Goal: Task Accomplishment & Management: Use online tool/utility

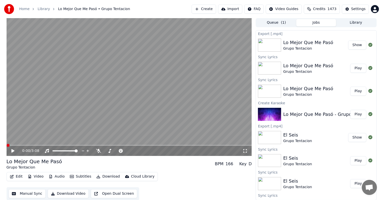
click at [213, 8] on button "Create" at bounding box center [204, 9] width 24 height 9
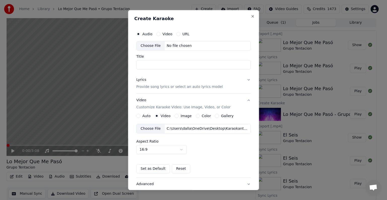
click at [172, 43] on div "Choose File No file chosen" at bounding box center [193, 46] width 115 height 10
type input "**********"
click at [181, 86] on p "Provide song lyrics or select an auto lyrics model" at bounding box center [179, 86] width 87 height 5
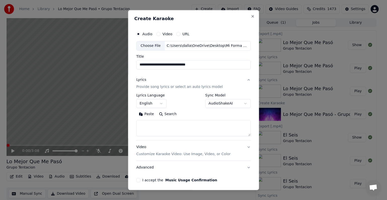
click at [143, 115] on button "Paste" at bounding box center [146, 114] width 20 height 8
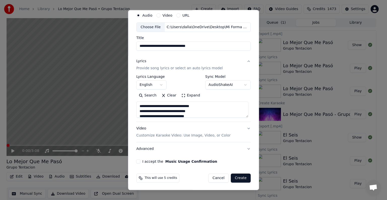
scroll to position [19, 0]
click at [175, 135] on p "Customize Karaoke Video: Use Image, Video, or Color" at bounding box center [183, 135] width 94 height 5
type textarea "**********"
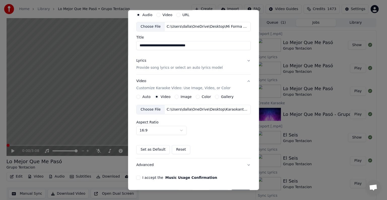
click at [182, 110] on div "C:\Users\dalla\OneDrive\Desktop\Karaokanta Music\programas para kareoke player\…" at bounding box center [208, 109] width 86 height 5
click at [138, 178] on button "I accept the Music Usage Confirmation" at bounding box center [138, 178] width 4 height 4
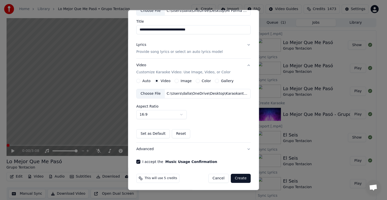
scroll to position [36, 0]
click at [236, 176] on button "Create" at bounding box center [241, 178] width 20 height 9
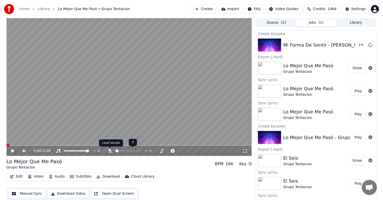
click at [110, 152] on icon at bounding box center [109, 151] width 5 height 4
click at [354, 45] on button "Play" at bounding box center [358, 45] width 16 height 9
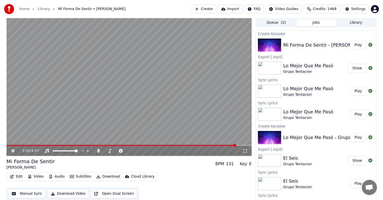
click at [14, 151] on icon at bounding box center [17, 151] width 12 height 4
click at [15, 176] on button "Edit" at bounding box center [16, 176] width 17 height 7
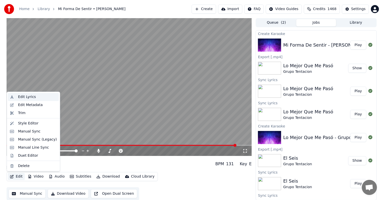
click at [24, 96] on div "Edit Lyrics" at bounding box center [27, 97] width 18 height 5
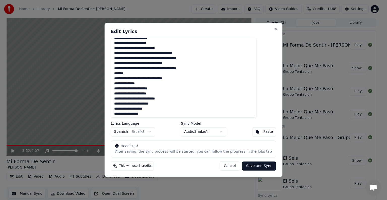
scroll to position [101, 0]
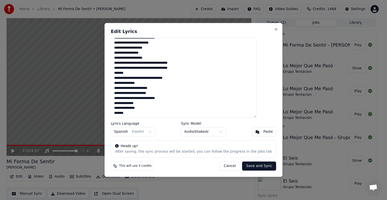
drag, startPoint x: 124, startPoint y: 42, endPoint x: 196, endPoint y: 126, distance: 110.4
click at [196, 126] on div "**********" at bounding box center [194, 100] width 178 height 154
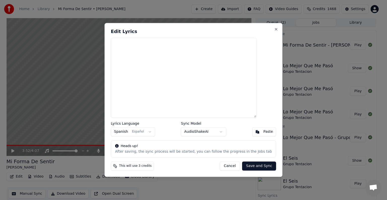
scroll to position [0, 0]
click at [252, 131] on button "Paste" at bounding box center [264, 132] width 24 height 9
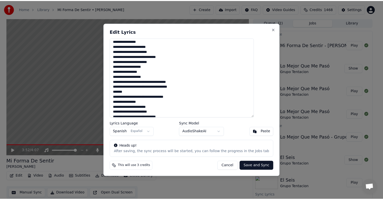
scroll to position [101, 0]
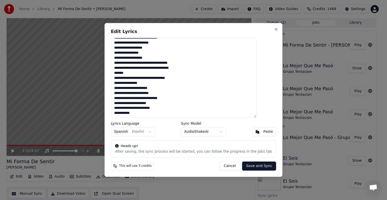
click at [248, 167] on button "Save and Sync" at bounding box center [259, 166] width 34 height 9
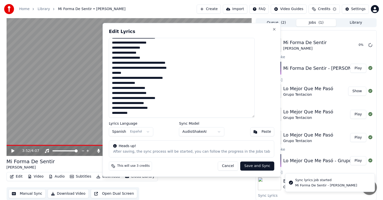
type textarea "**********"
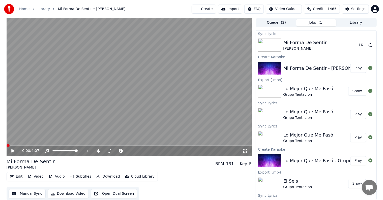
click at [7, 147] on span at bounding box center [8, 145] width 3 height 3
click at [11, 152] on icon at bounding box center [17, 151] width 12 height 4
click at [7, 147] on span at bounding box center [8, 145] width 3 height 3
click at [13, 150] on icon at bounding box center [17, 151] width 12 height 4
click at [14, 150] on icon at bounding box center [17, 151] width 12 height 4
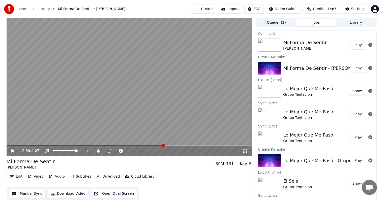
click at [14, 150] on icon at bounding box center [17, 151] width 12 height 4
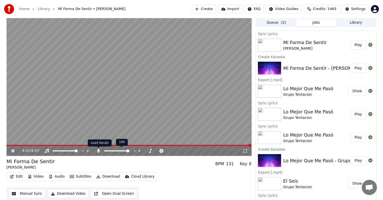
click at [99, 151] on icon at bounding box center [98, 151] width 3 height 4
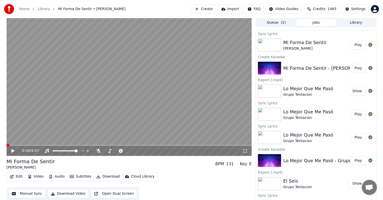
click at [7, 144] on span at bounding box center [8, 145] width 3 height 3
click at [103, 178] on button "Download" at bounding box center [108, 176] width 28 height 7
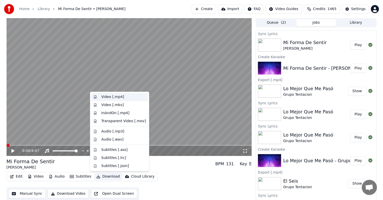
click at [104, 97] on div "Video [.mp4]" at bounding box center [112, 97] width 23 height 5
